Goal: Transaction & Acquisition: Purchase product/service

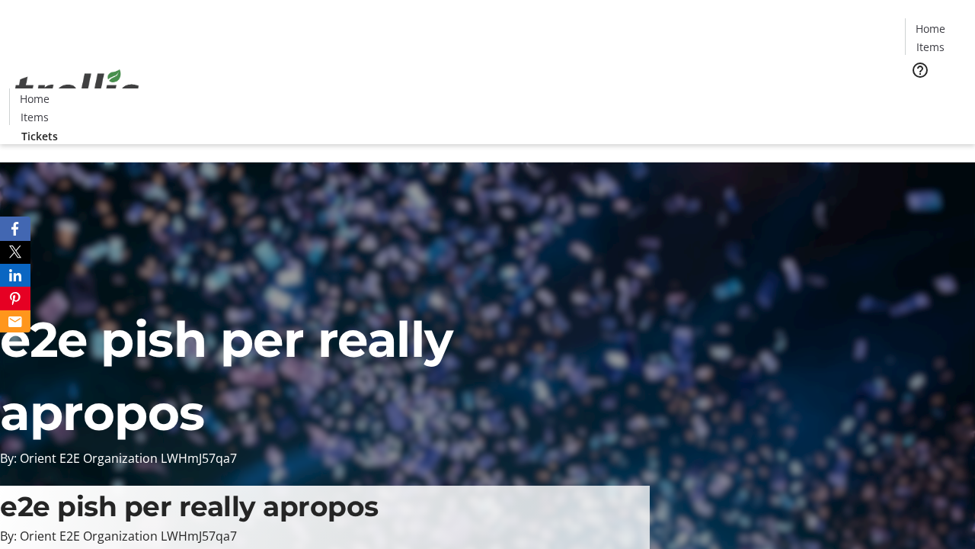
click at [917, 88] on span "Tickets" at bounding box center [935, 96] width 37 height 16
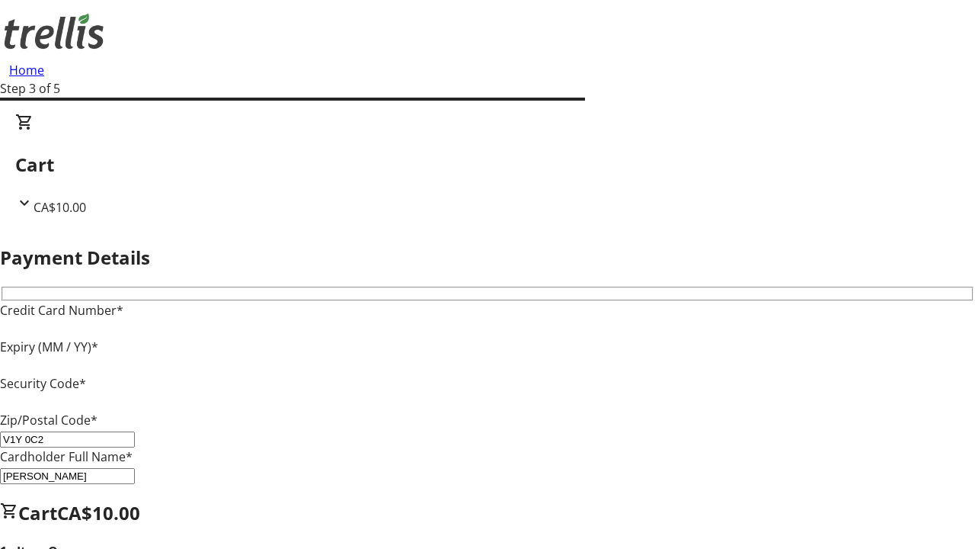
type input "V1Y 0C2"
